Goal: Task Accomplishment & Management: Use online tool/utility

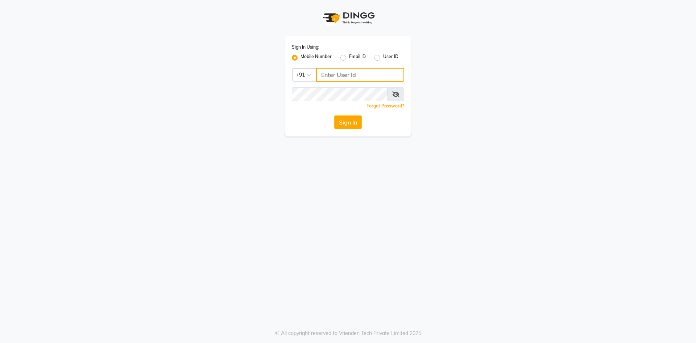
click at [343, 78] on input "Username" at bounding box center [360, 75] width 88 height 14
type input "9696254738"
click at [340, 122] on button "Sign In" at bounding box center [348, 122] width 28 height 14
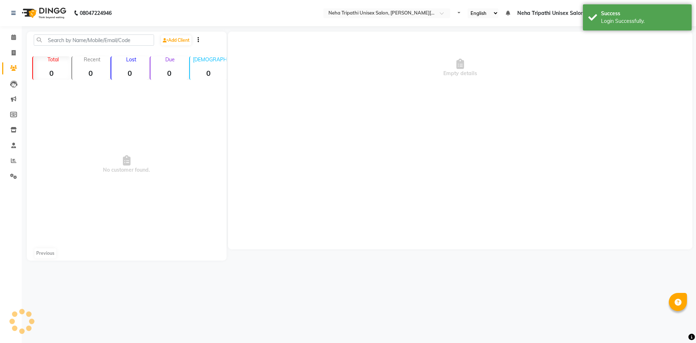
select select "en"
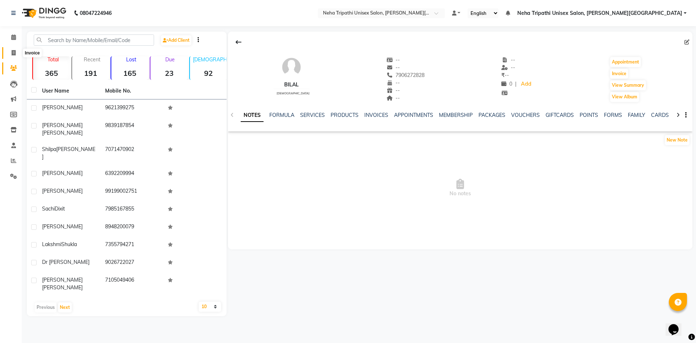
click at [14, 53] on icon at bounding box center [14, 52] width 4 height 5
select select "service"
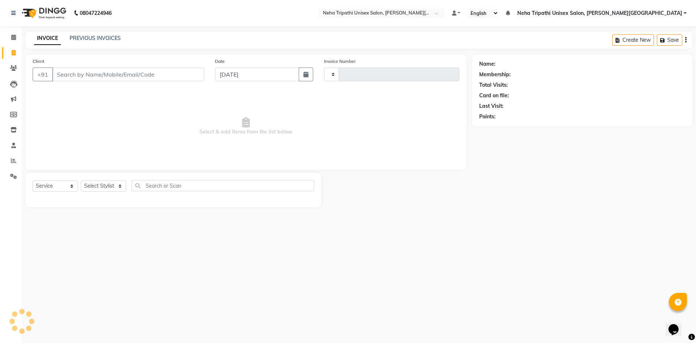
type input "0530"
select select "7540"
drag, startPoint x: 110, startPoint y: 76, endPoint x: 125, endPoint y: 82, distance: 16.5
click at [111, 77] on input "Client" at bounding box center [128, 74] width 152 height 14
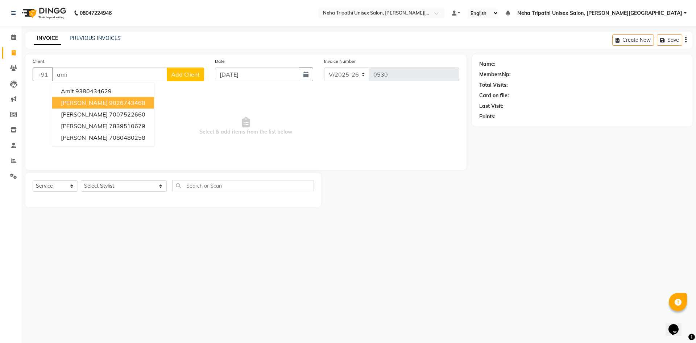
click at [87, 101] on span "[PERSON_NAME]" at bounding box center [84, 102] width 47 height 7
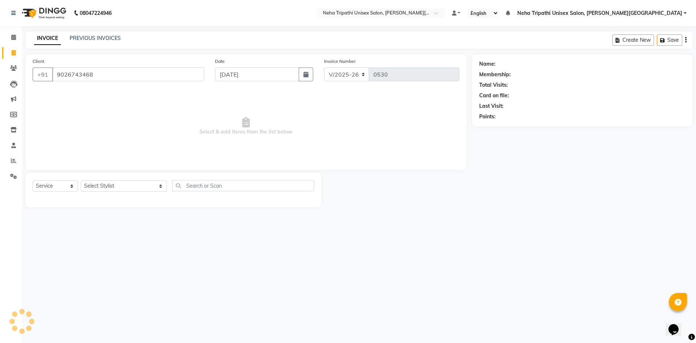
type input "9026743468"
select select "1: Object"
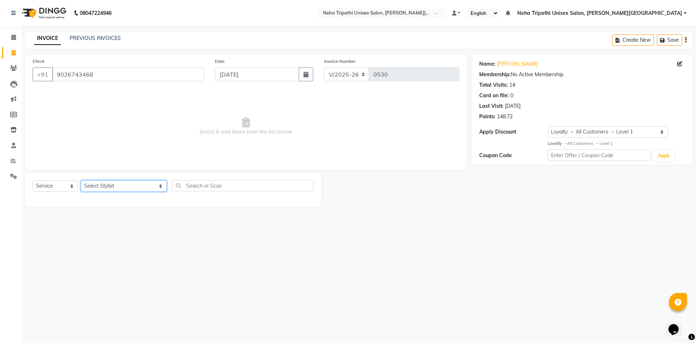
click at [102, 185] on select "Select Stylist [PERSON_NAME] [PERSON_NAME] [PERSON_NAME] [PERSON_NAME] Unisex S…" at bounding box center [124, 185] width 86 height 11
select select "90776"
click at [81, 180] on select "Select Stylist [PERSON_NAME] [PERSON_NAME] [PERSON_NAME] [PERSON_NAME] Unisex S…" at bounding box center [124, 185] width 86 height 11
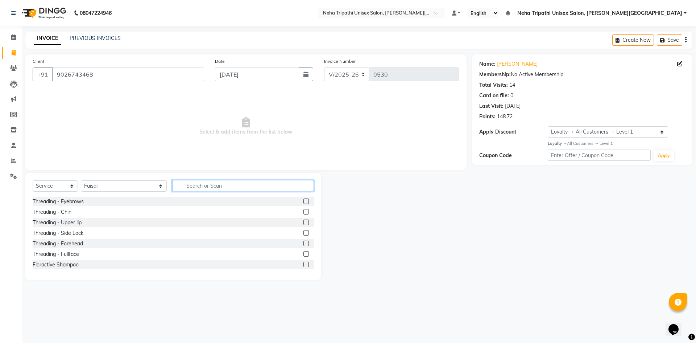
click at [199, 186] on input "text" at bounding box center [243, 185] width 142 height 11
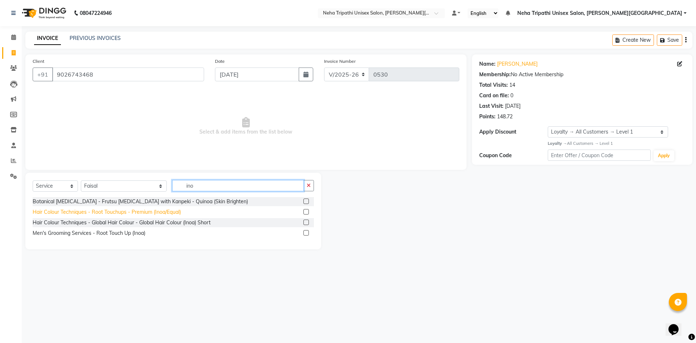
type input "ino"
click at [160, 212] on div "Hair Colour Techniques - Root Touchups - Premium (Inoa/Equal)" at bounding box center [107, 212] width 148 height 8
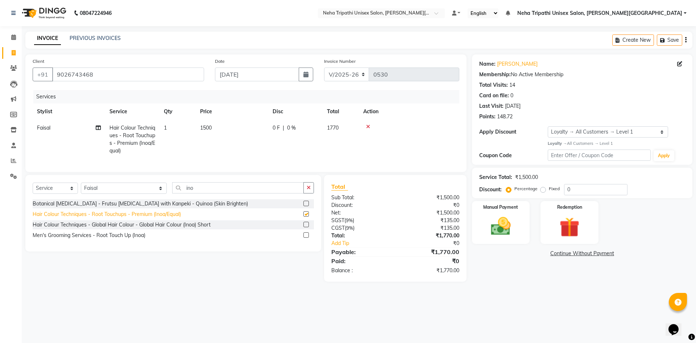
checkbox input "false"
click at [549, 190] on label "Fixed" at bounding box center [554, 188] width 11 height 7
click at [542, 190] on input "Fixed" at bounding box center [544, 188] width 5 height 5
radio input "true"
click at [574, 185] on input "0" at bounding box center [595, 189] width 63 height 11
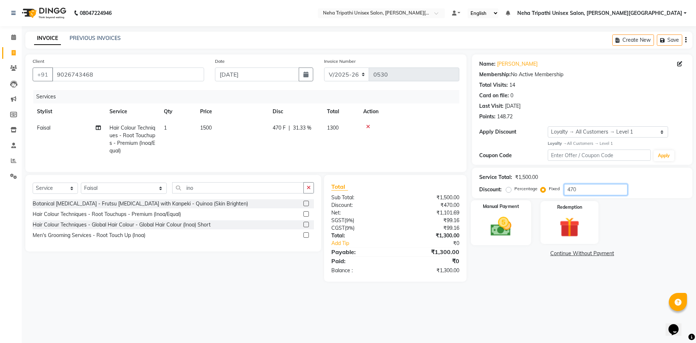
type input "470"
click at [501, 230] on img at bounding box center [501, 226] width 34 height 24
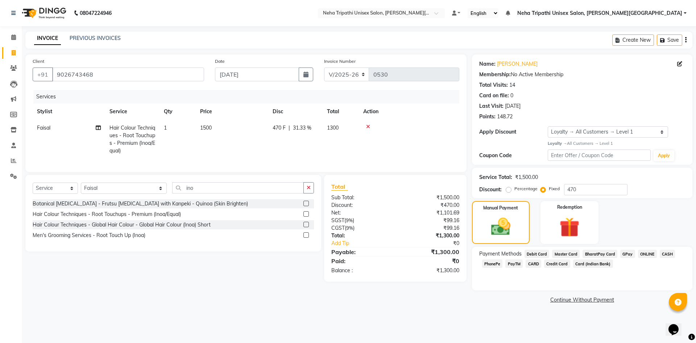
click at [665, 254] on span "CASH" at bounding box center [668, 253] width 16 height 8
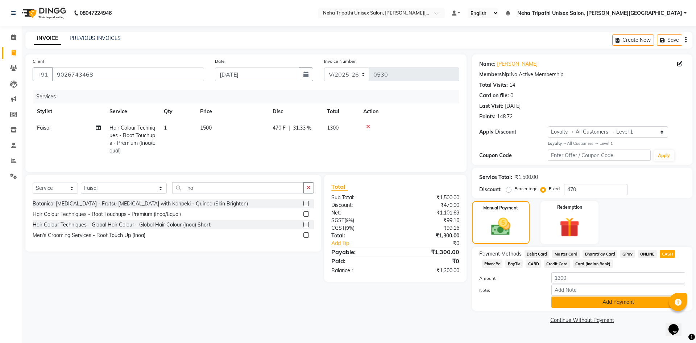
click at [637, 305] on button "Add Payment" at bounding box center [619, 301] width 134 height 11
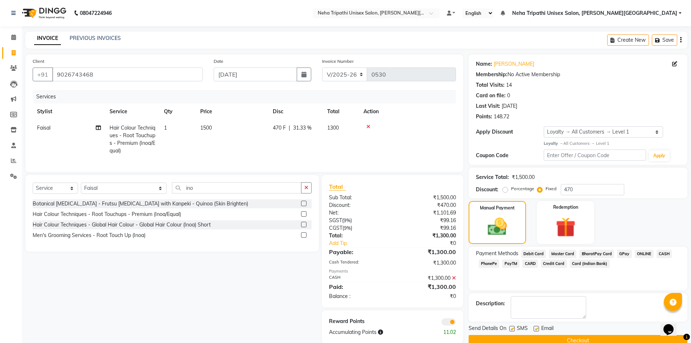
click at [601, 338] on button "Checkout" at bounding box center [577, 340] width 219 height 11
